Goal: Task Accomplishment & Management: Complete application form

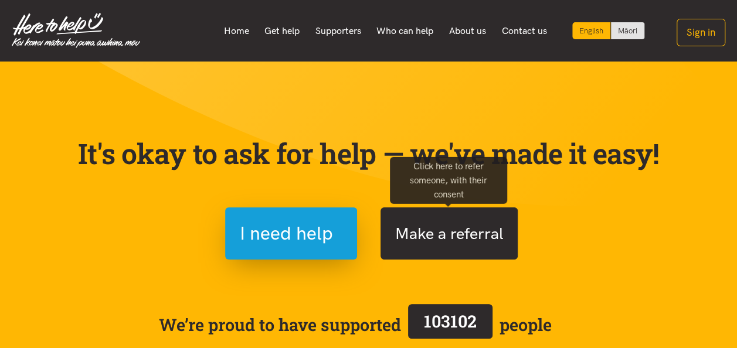
click at [468, 238] on button "Make a referral" at bounding box center [448, 233] width 137 height 52
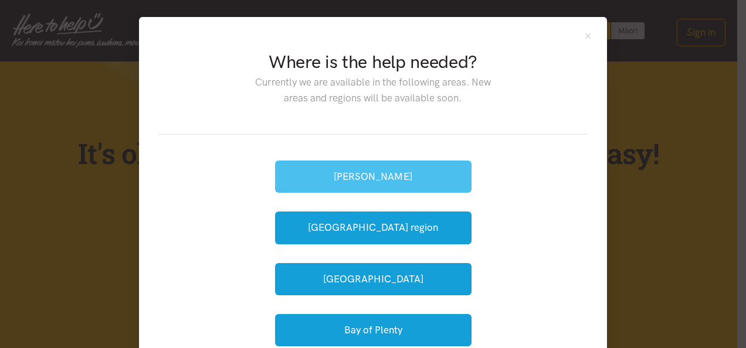
click at [387, 175] on button "[PERSON_NAME]" at bounding box center [373, 177] width 196 height 32
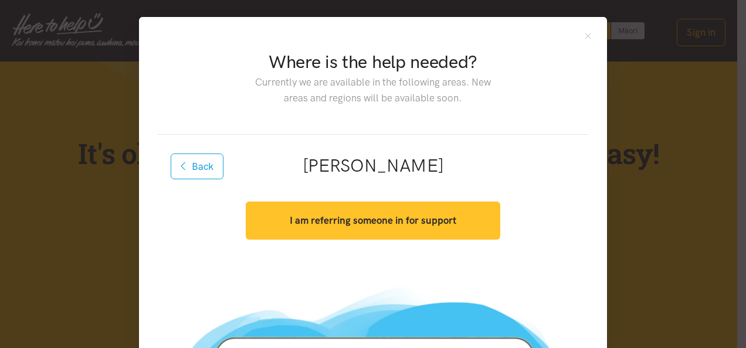
click at [400, 222] on strong "I am referring someone in for support" at bounding box center [373, 221] width 166 height 12
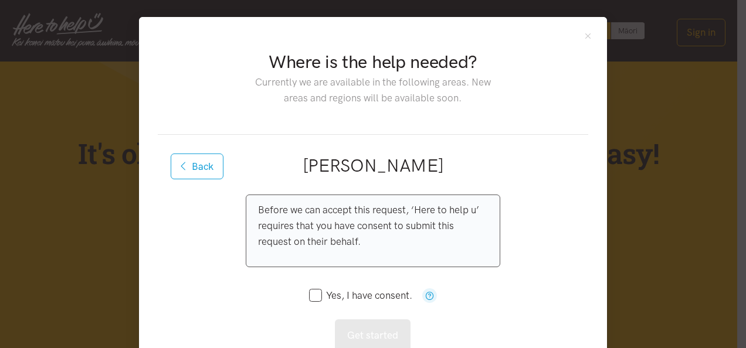
click at [310, 294] on input "Yes, I have consent." at bounding box center [360, 296] width 103 height 10
checkbox input "true"
click at [375, 334] on button "Get started" at bounding box center [373, 335] width 76 height 32
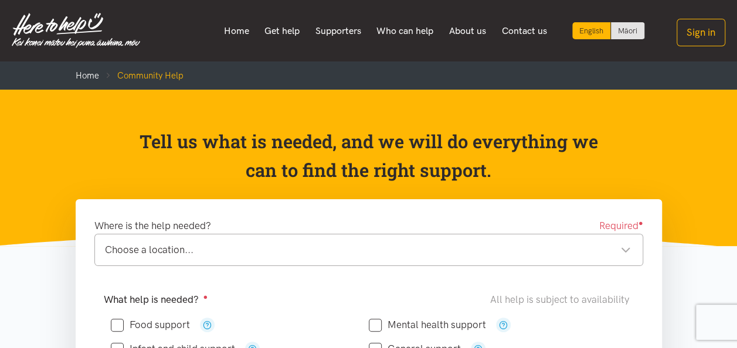
click at [626, 249] on div "Choose a location..." at bounding box center [368, 250] width 526 height 16
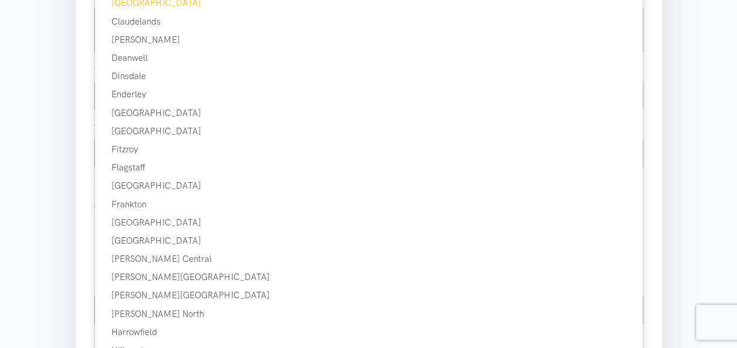
scroll to position [469, 0]
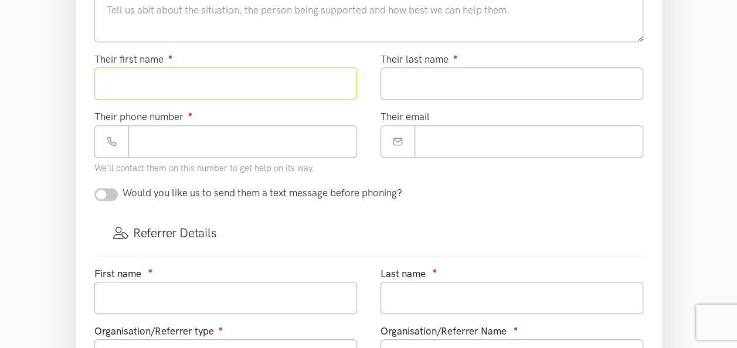
click at [139, 81] on input "Their first name ●" at bounding box center [225, 83] width 263 height 32
type input "****"
type input "*****"
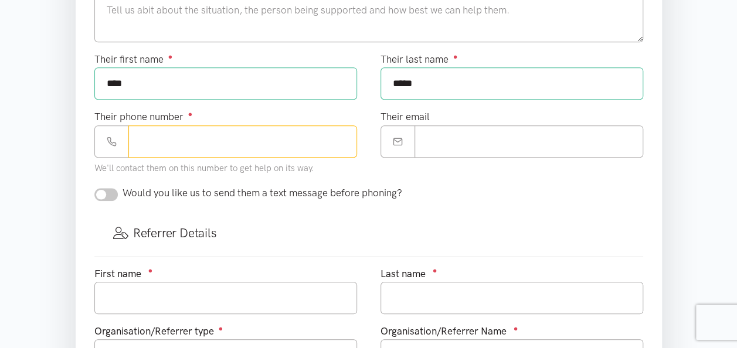
click at [173, 139] on input "Their phone number ●" at bounding box center [242, 141] width 229 height 32
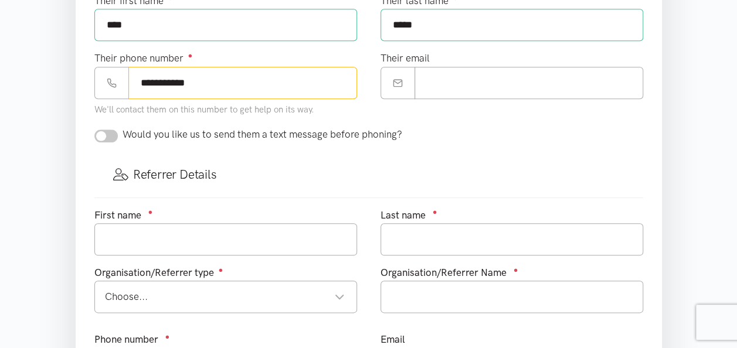
type input "**********"
click at [104, 130] on input "checkbox" at bounding box center [105, 136] width 23 height 13
checkbox input "true"
click at [142, 229] on input "text" at bounding box center [225, 239] width 263 height 32
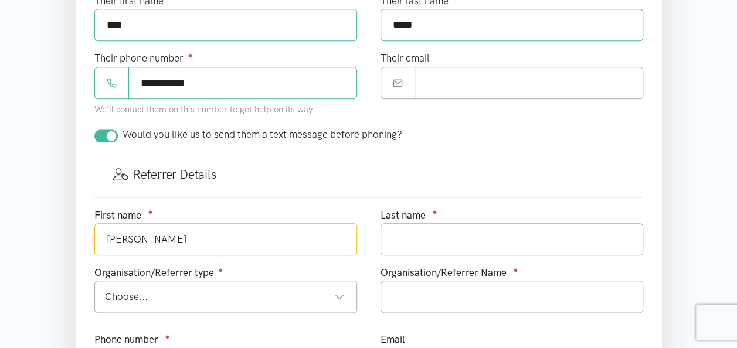
type input "[PERSON_NAME]"
click at [342, 289] on div "Choose..." at bounding box center [225, 297] width 240 height 16
type input "Natano"
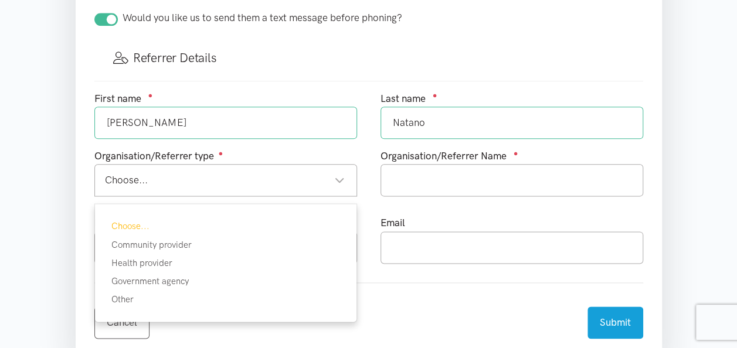
scroll to position [645, 0]
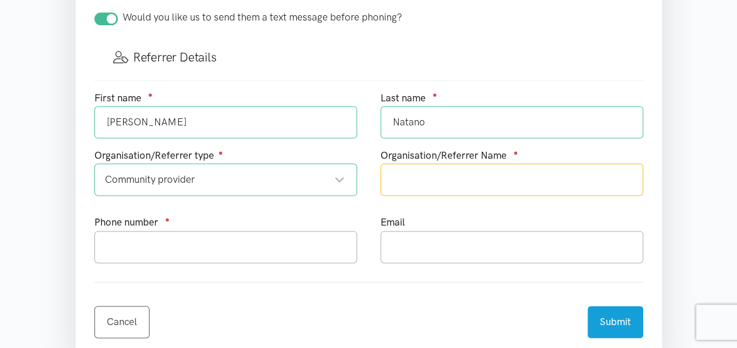
click at [413, 176] on input "text" at bounding box center [511, 180] width 263 height 32
type input "Matua mai Moana [DATE] Program Kaute Pasifika Trust"
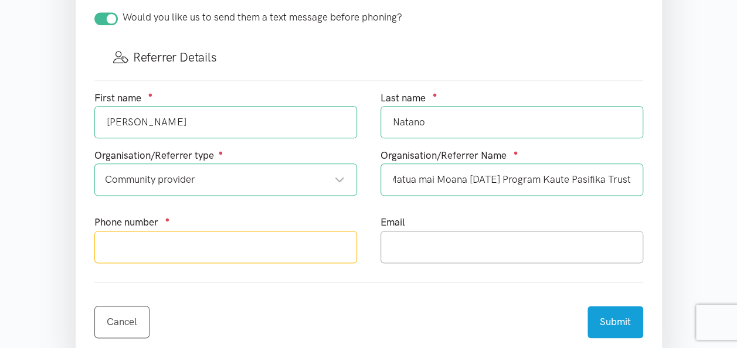
scroll to position [0, 0]
click at [140, 239] on input "text" at bounding box center [225, 247] width 263 height 32
type input "0211744018"
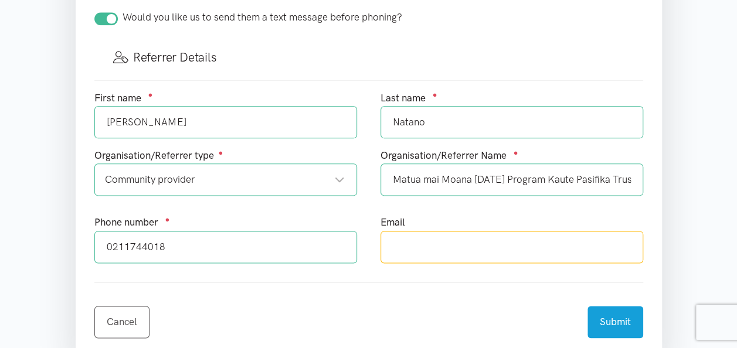
click at [396, 239] on input "text" at bounding box center [511, 247] width 263 height 32
type input "[PERSON_NAME][EMAIL_ADDRESS][DOMAIN_NAME]"
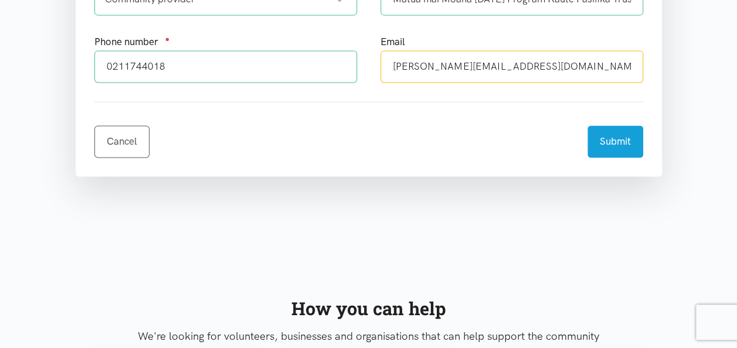
scroll to position [762, 0]
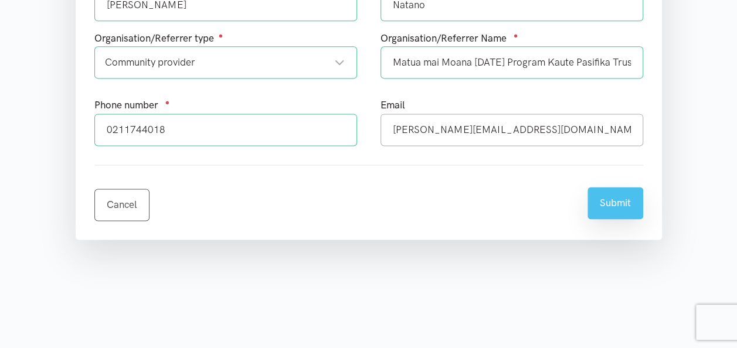
click at [621, 199] on button "Submit" at bounding box center [615, 203] width 56 height 32
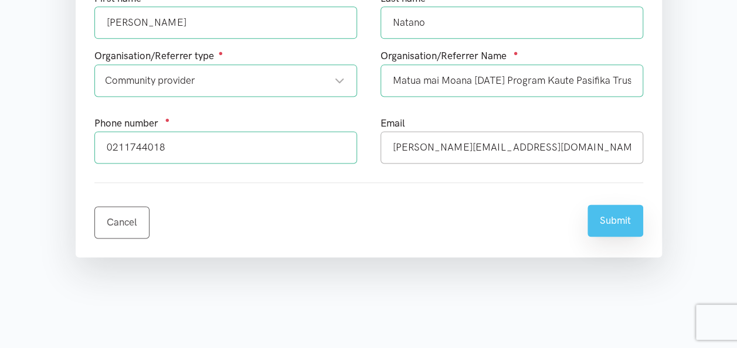
click at [615, 215] on button "Submit" at bounding box center [615, 221] width 56 height 32
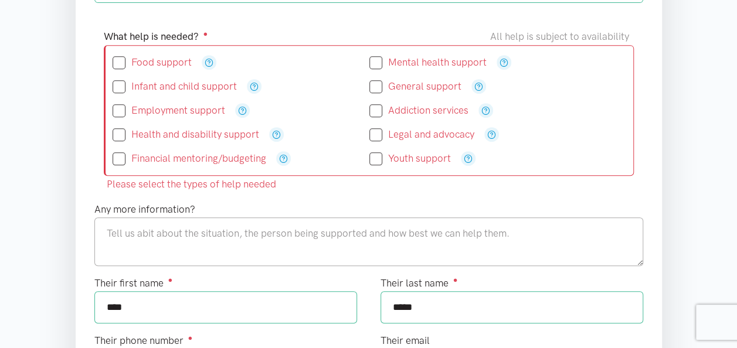
scroll to position [234, 0]
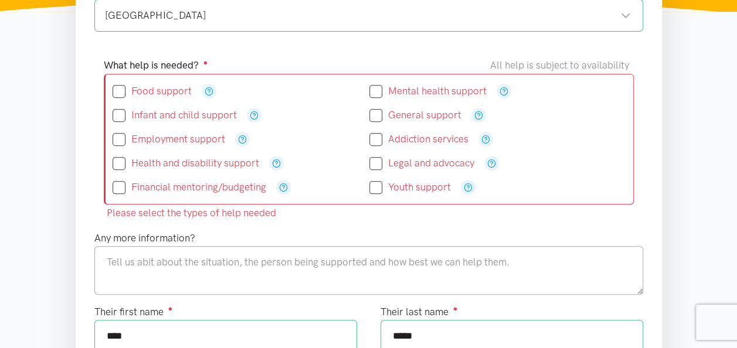
click at [118, 91] on input "Food support" at bounding box center [152, 91] width 79 height 10
checkbox input "true"
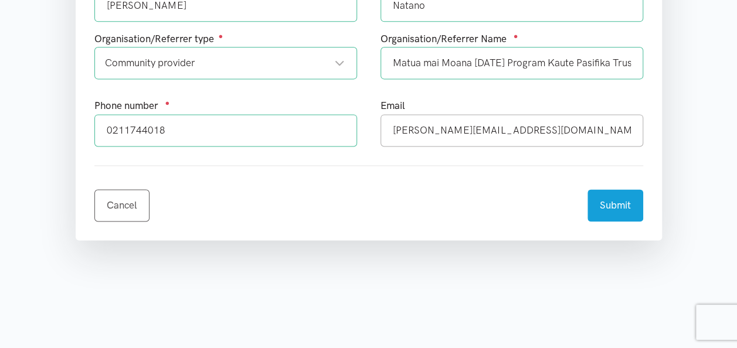
scroll to position [762, 0]
click at [612, 200] on button "Submit" at bounding box center [615, 203] width 56 height 32
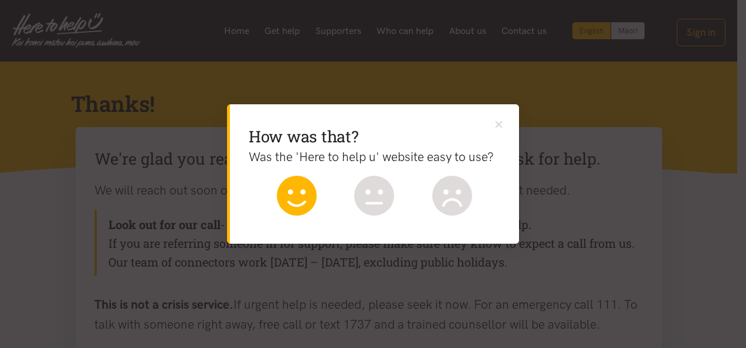
click at [295, 192] on icon at bounding box center [297, 196] width 40 height 40
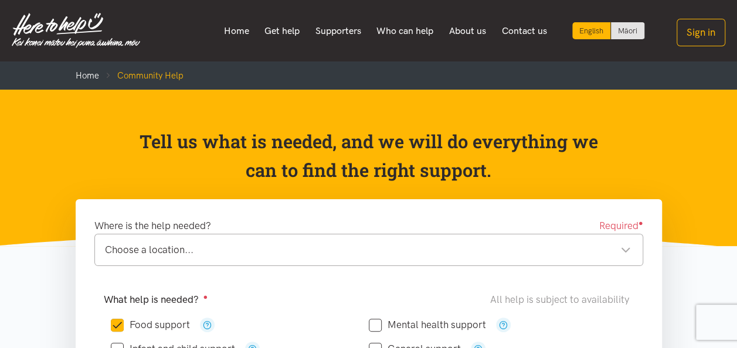
click at [627, 250] on div "Choose a location..." at bounding box center [368, 250] width 526 height 16
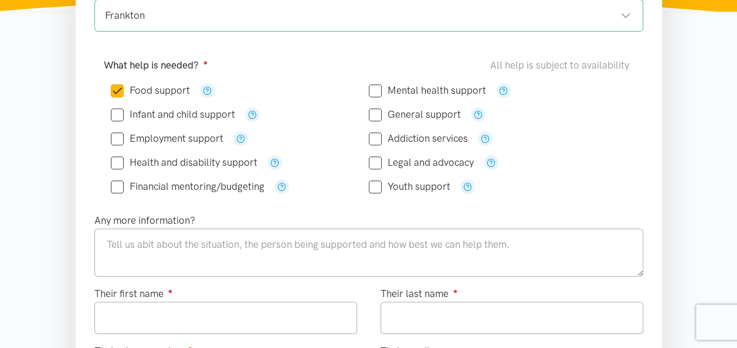
scroll to position [293, 0]
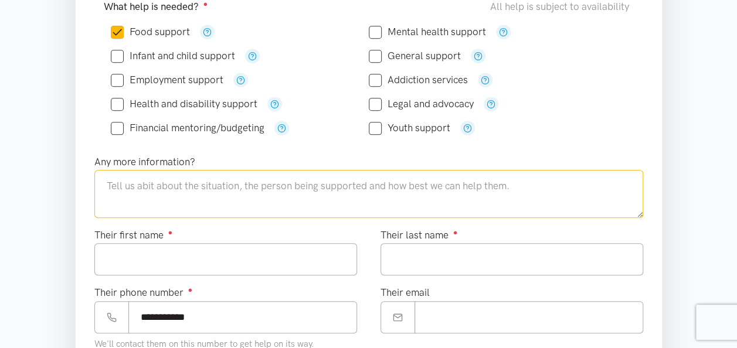
drag, startPoint x: 116, startPoint y: 181, endPoint x: 125, endPoint y: 182, distance: 9.5
click at [116, 181] on textarea at bounding box center [368, 194] width 549 height 48
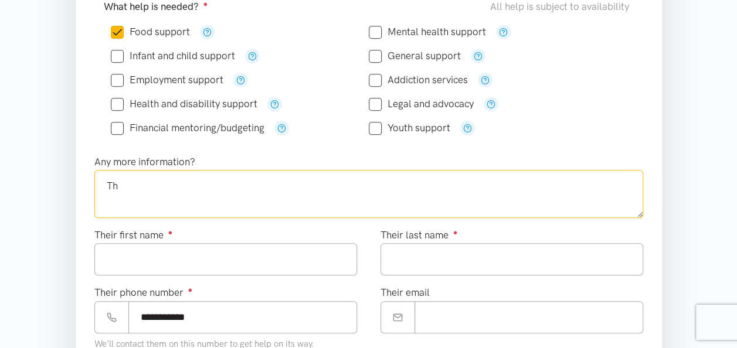
type textarea "T"
type textarea "h"
